Goal: Information Seeking & Learning: Check status

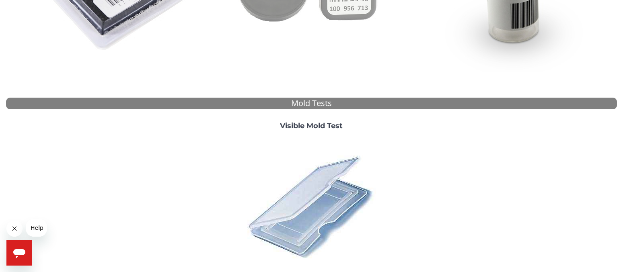
scroll to position [308, 0]
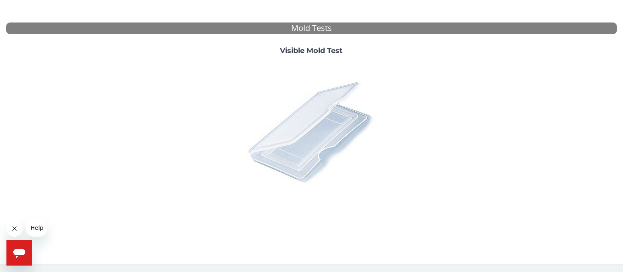
click at [316, 133] on img at bounding box center [311, 131] width 141 height 141
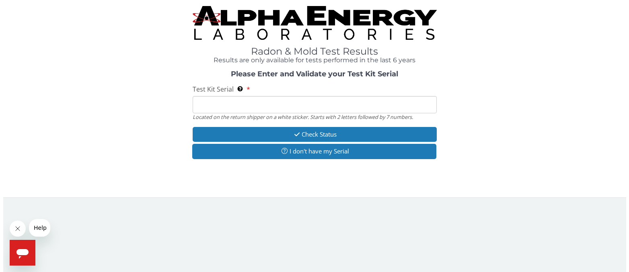
scroll to position [0, 0]
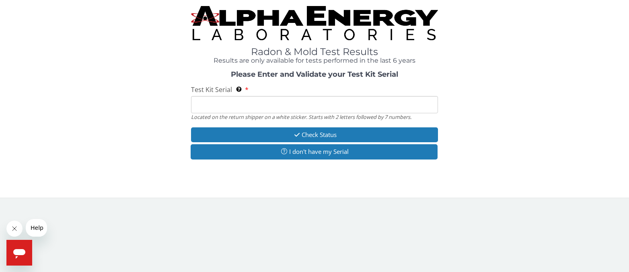
click at [300, 103] on input "Test Kit Serial Located on the return shipper on a white sticker. Starts with 2…" at bounding box center [314, 104] width 247 height 17
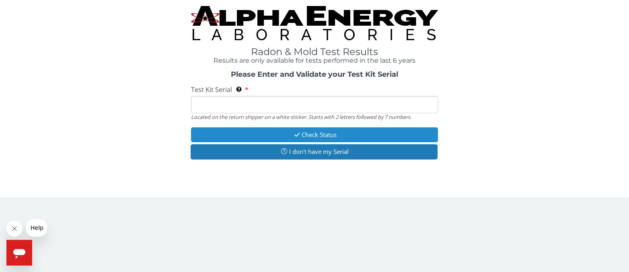
click at [315, 132] on button "Check Status" at bounding box center [314, 134] width 247 height 15
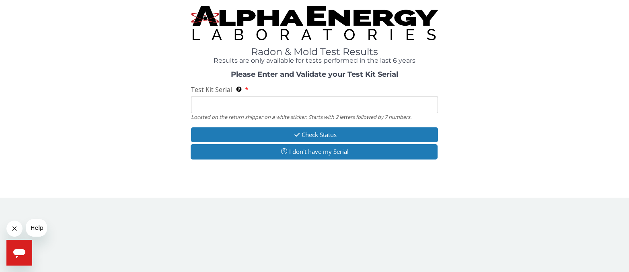
click at [283, 106] on input "Test Kit Serial Located on the return shipper on a white sticker. Starts with 2…" at bounding box center [314, 104] width 247 height 17
paste input "ML208880"
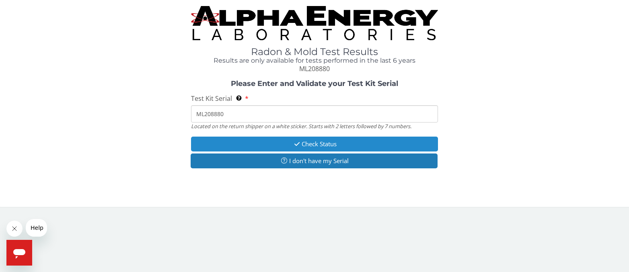
type input "ML208880"
click at [299, 144] on icon "button" at bounding box center [296, 144] width 9 height 6
